Goal: Task Accomplishment & Management: Complete application form

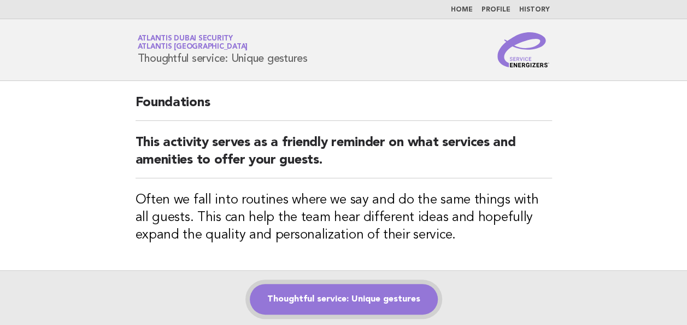
click at [364, 300] on link "Thoughtful service: Unique gestures" at bounding box center [344, 299] width 188 height 31
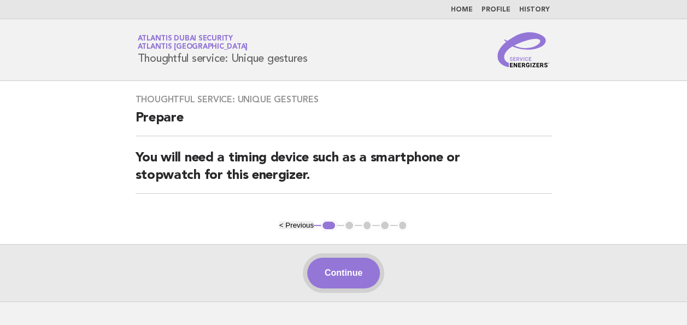
click at [349, 273] on button "Continue" at bounding box center [343, 272] width 73 height 31
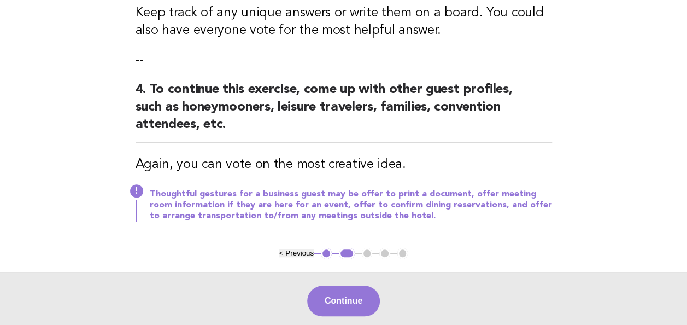
scroll to position [532, 0]
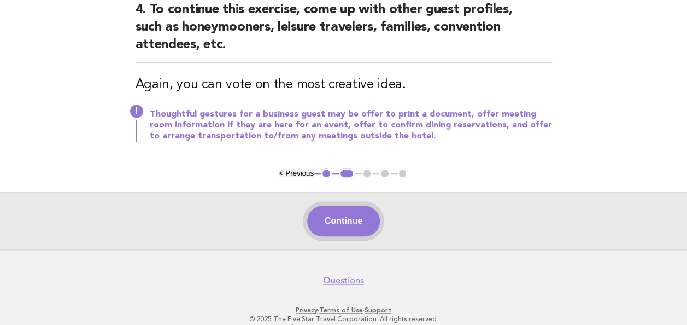
click at [345, 206] on button "Continue" at bounding box center [343, 221] width 73 height 31
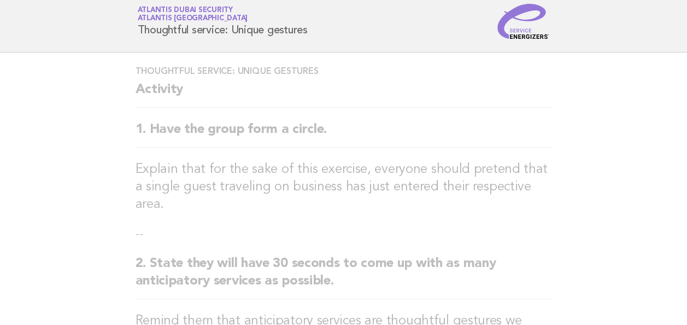
scroll to position [0, 0]
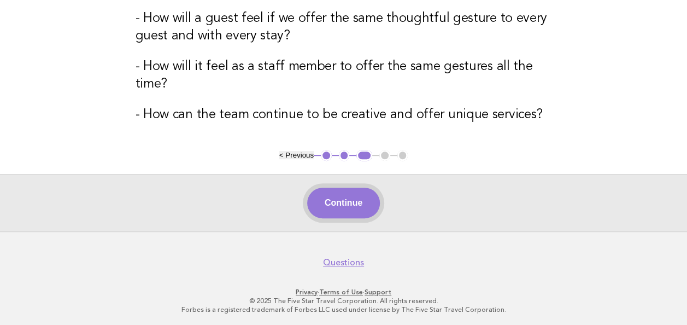
click at [347, 197] on button "Continue" at bounding box center [343, 202] width 73 height 31
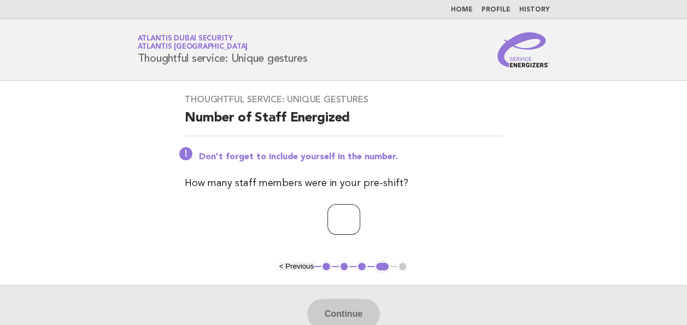
click at [333, 216] on input "number" at bounding box center [343, 219] width 33 height 31
type input "*"
click at [332, 307] on button "Continue" at bounding box center [343, 313] width 73 height 31
